Goal: Task Accomplishment & Management: Complete application form

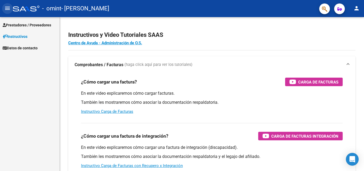
click at [7, 7] on mat-icon "menu" at bounding box center [7, 8] width 6 height 6
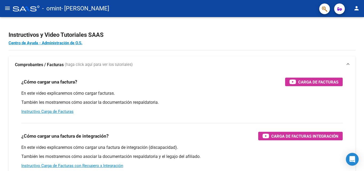
click at [7, 7] on mat-icon "menu" at bounding box center [7, 8] width 6 height 6
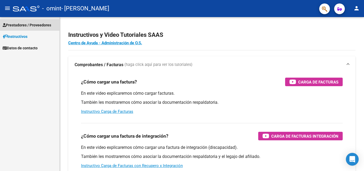
click at [11, 24] on span "Prestadores / Proveedores" at bounding box center [27, 25] width 48 height 6
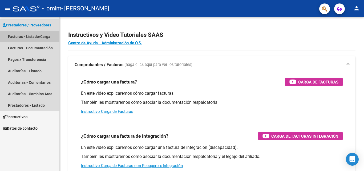
click at [17, 34] on link "Facturas - Listado/Carga" at bounding box center [29, 36] width 59 height 11
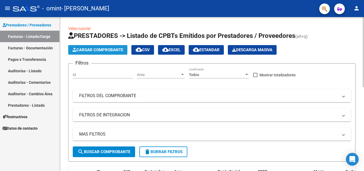
click at [99, 46] on button "Cargar Comprobante" at bounding box center [97, 50] width 59 height 10
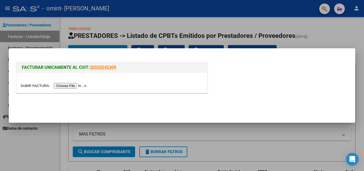
click at [77, 85] on input "file" at bounding box center [54, 86] width 67 height 6
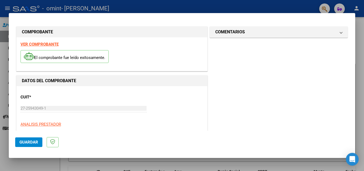
click at [124, 118] on div "CUIT * 27-25943049-1 Ingresar CUIT ANALISIS PRESTADOR" at bounding box center [112, 108] width 183 height 37
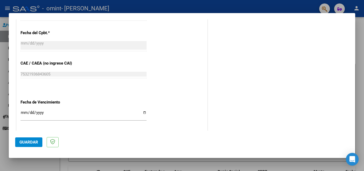
scroll to position [295, 0]
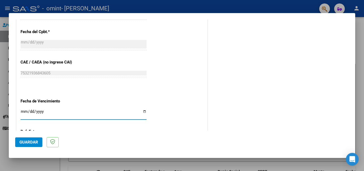
click at [23, 114] on input "Ingresar la fecha" at bounding box center [84, 113] width 126 height 9
type input "0265-08-21"
type input "[DATE]"
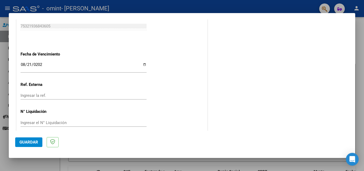
scroll to position [343, 0]
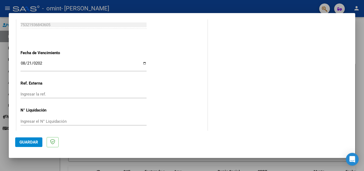
drag, startPoint x: 355, startPoint y: 103, endPoint x: 355, endPoint y: 108, distance: 5.1
click at [355, 108] on div at bounding box center [182, 85] width 364 height 171
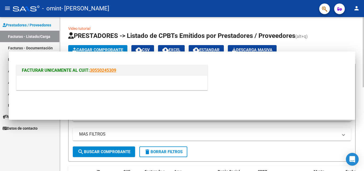
scroll to position [0, 0]
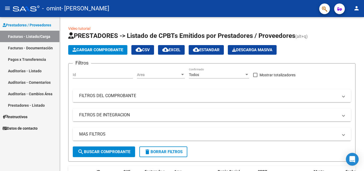
click at [22, 34] on link "Facturas - Listado/Carga" at bounding box center [29, 36] width 59 height 11
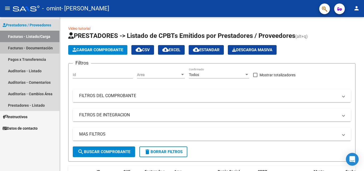
click at [26, 47] on link "Facturas - Documentación" at bounding box center [29, 47] width 59 height 11
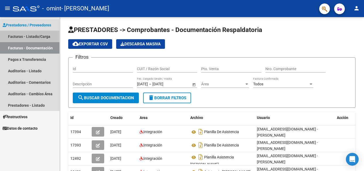
click at [25, 38] on link "Facturas - Listado/Carga" at bounding box center [29, 36] width 59 height 11
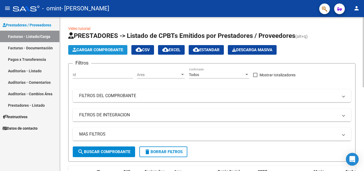
click at [101, 52] on button "Cargar Comprobante" at bounding box center [97, 50] width 59 height 10
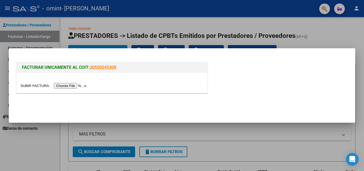
click at [82, 87] on input "file" at bounding box center [54, 86] width 67 height 6
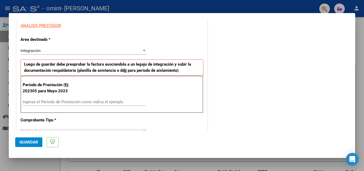
scroll to position [102, 0]
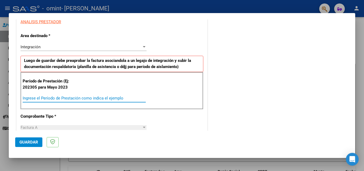
click at [27, 98] on input "Ingrese el Período de Prestación como indica el ejemplo" at bounding box center [84, 98] width 123 height 5
type input "202507"
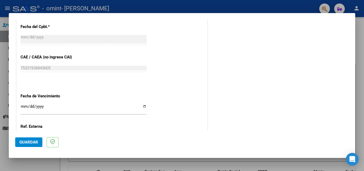
scroll to position [301, 0]
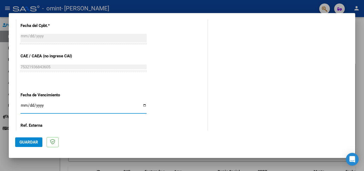
click at [26, 106] on input "Ingresar la fecha" at bounding box center [84, 107] width 126 height 9
type input "[DATE]"
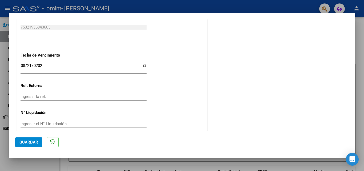
scroll to position [348, 0]
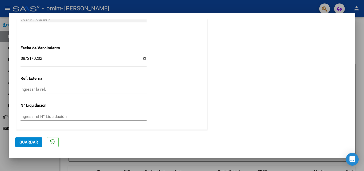
click at [28, 140] on span "Guardar" at bounding box center [28, 142] width 19 height 5
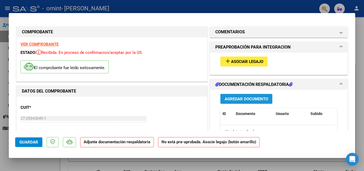
click at [237, 97] on span "Agregar Documento" at bounding box center [246, 98] width 43 height 5
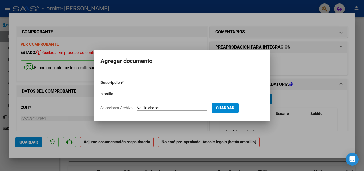
click at [132, 90] on div "planilla Escriba aquí una descripcion" at bounding box center [156, 94] width 112 height 8
type input "planilla asistencia"
click at [160, 107] on input "Seleccionar Archivo" at bounding box center [172, 107] width 71 height 5
type input "C:\fakepath\[DATE].pdf"
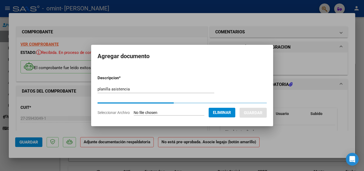
click at [136, 82] on form "Descripcion * planilla asistencia Escriba aquí una descripcion Seleccionar Arch…" at bounding box center [181, 95] width 169 height 48
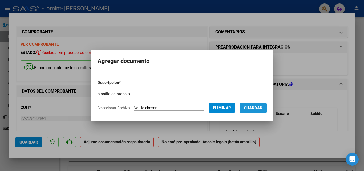
click at [256, 106] on span "Guardar" at bounding box center [253, 107] width 19 height 5
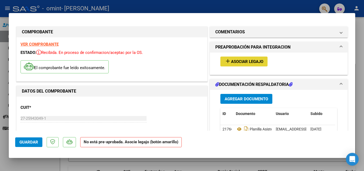
click at [232, 61] on span "Asociar Legajo" at bounding box center [247, 61] width 32 height 5
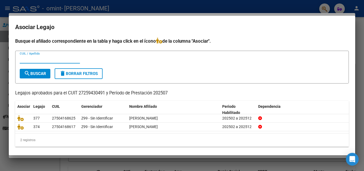
click at [27, 58] on input "CUIL / Apellido" at bounding box center [50, 59] width 60 height 5
type input "27504168617"
click at [33, 70] on button "search Buscar" at bounding box center [35, 74] width 31 height 10
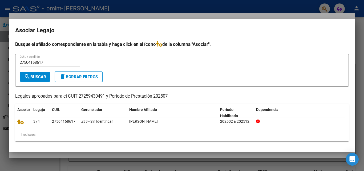
click at [191, 14] on div at bounding box center [182, 85] width 364 height 171
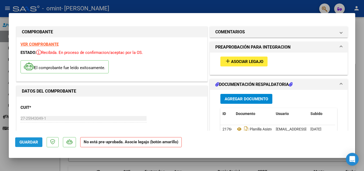
click at [30, 138] on button "Guardar" at bounding box center [28, 142] width 27 height 10
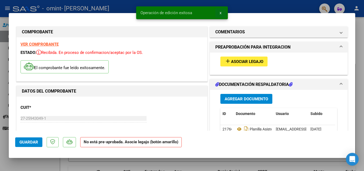
click at [219, 11] on button "x" at bounding box center [220, 13] width 10 height 10
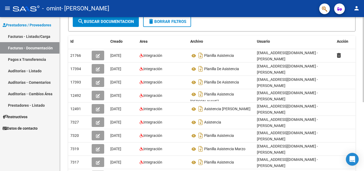
scroll to position [79, 0]
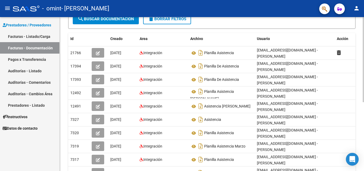
click at [361, 113] on div "PRESTADORES -> Comprobantes - Documentación Respaldatoria cloud_download Export…" at bounding box center [212, 75] width 305 height 274
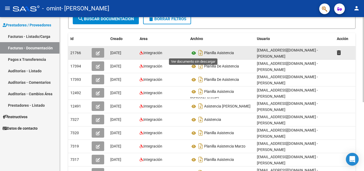
click at [194, 52] on icon at bounding box center [193, 53] width 7 height 6
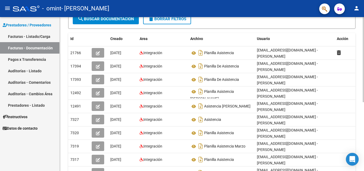
scroll to position [124, 0]
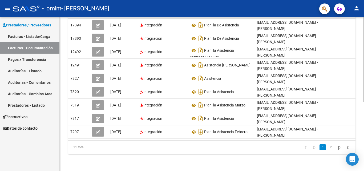
click at [364, 117] on div at bounding box center [362, 128] width 1 height 85
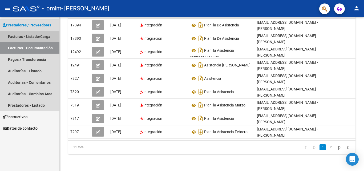
click at [34, 32] on link "Facturas - Listado/Carga" at bounding box center [29, 36] width 59 height 11
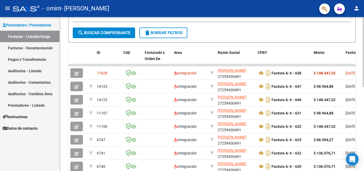
scroll to position [119, 0]
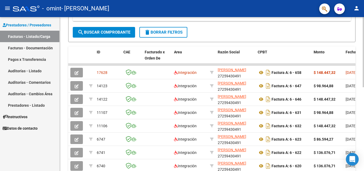
click at [362, 101] on div "Video tutorial PRESTADORES -> Listado de CPBTs Emitidos por Prestadores / Prove…" at bounding box center [212, 64] width 305 height 333
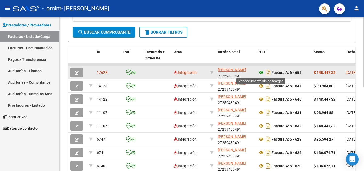
click at [261, 71] on icon at bounding box center [261, 72] width 7 height 6
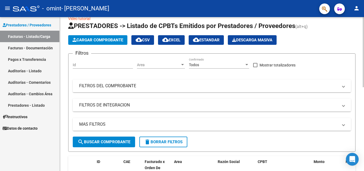
scroll to position [9, 0]
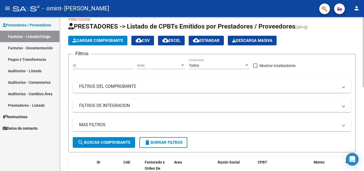
click at [363, 50] on div at bounding box center [362, 56] width 1 height 70
click at [101, 40] on span "Cargar Comprobante" at bounding box center [97, 40] width 51 height 5
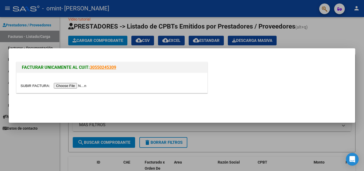
click at [78, 86] on input "file" at bounding box center [54, 86] width 67 height 6
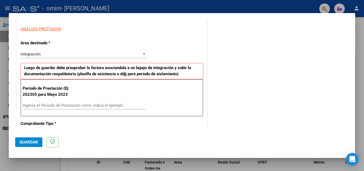
scroll to position [97, 0]
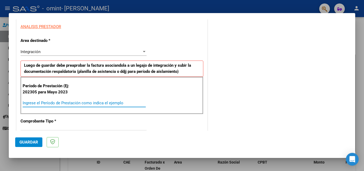
click at [28, 101] on input "Ingrese el Período de Prestación como indica el ejemplo" at bounding box center [84, 102] width 123 height 5
type input "202507"
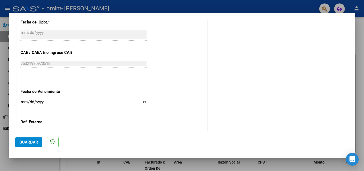
scroll to position [348, 0]
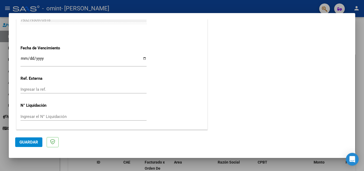
click at [24, 58] on input "Ingresar la fecha" at bounding box center [84, 60] width 126 height 9
type input "[DATE]"
click at [87, 91] on input "Ingresar la ref." at bounding box center [84, 89] width 126 height 5
click at [27, 140] on span "Guardar" at bounding box center [28, 142] width 19 height 5
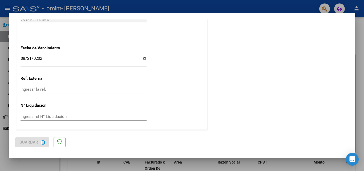
scroll to position [0, 0]
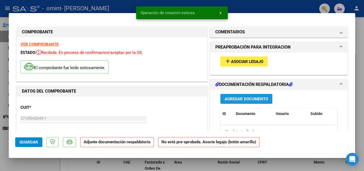
click at [251, 96] on button "Agregar Documento" at bounding box center [246, 99] width 52 height 10
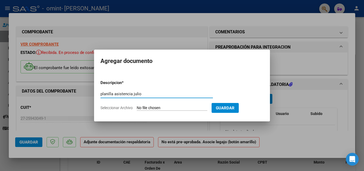
type input "planilla asistencia julio"
click at [143, 108] on input "Seleccionar Archivo" at bounding box center [172, 107] width 71 height 5
type input "C:\fakepath\[DATE] .pdf"
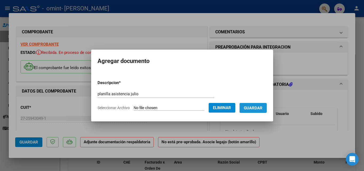
click at [262, 106] on span "Guardar" at bounding box center [253, 107] width 19 height 5
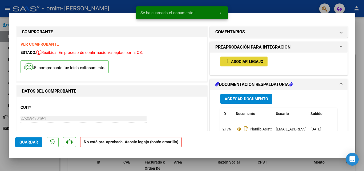
click at [247, 60] on span "Asociar Legajo" at bounding box center [247, 61] width 32 height 5
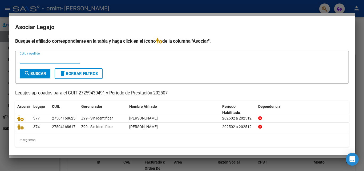
click at [51, 59] on input "CUIL / Apellido" at bounding box center [50, 59] width 60 height 5
click at [42, 58] on input "CUIL / Apellido" at bounding box center [50, 59] width 60 height 5
type input "27504168625"
click at [39, 73] on span "search Buscar" at bounding box center [35, 73] width 22 height 5
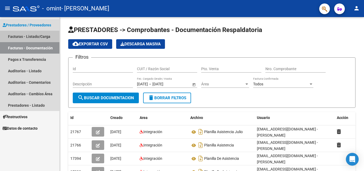
click at [25, 33] on link "Facturas - Listado/Carga" at bounding box center [29, 36] width 59 height 11
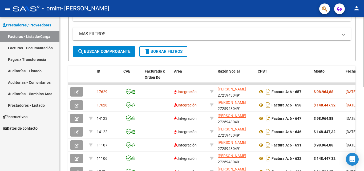
scroll to position [109, 0]
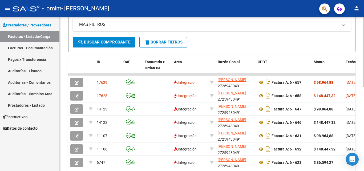
click at [364, 88] on div at bounding box center [362, 103] width 1 height 70
